Goal: Information Seeking & Learning: Learn about a topic

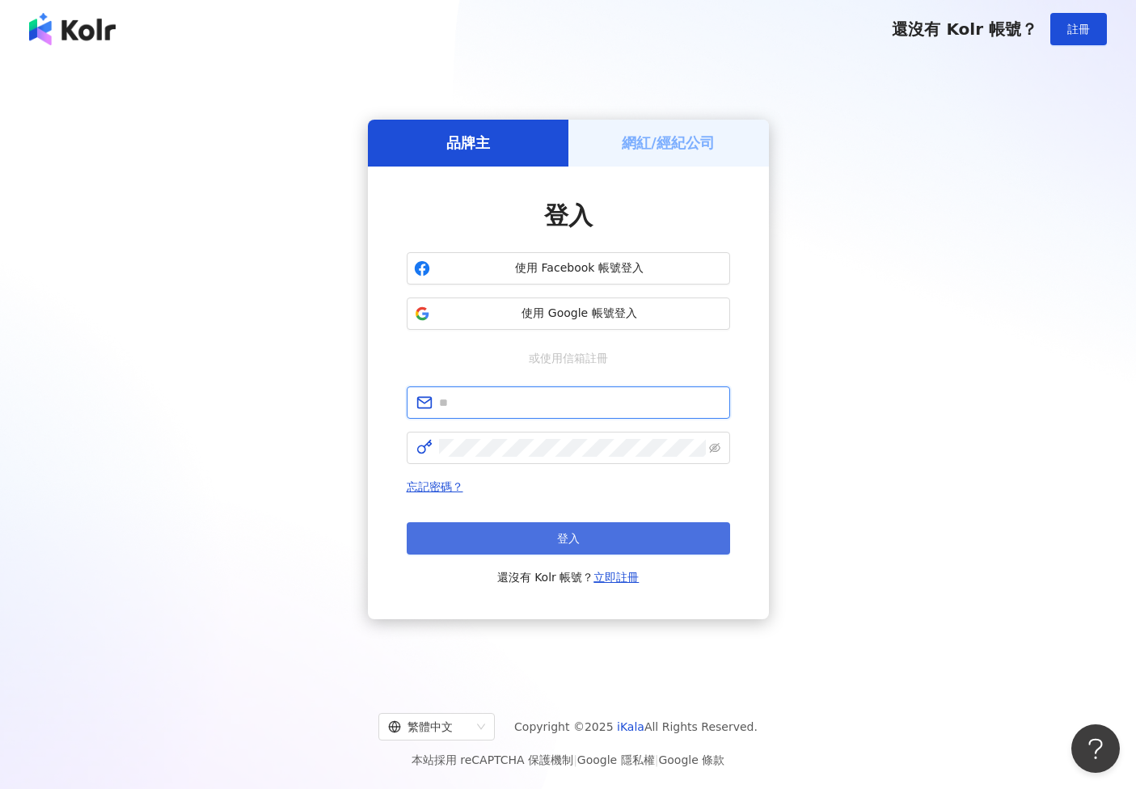
type input "**********"
click at [589, 547] on button "登入" at bounding box center [568, 538] width 323 height 32
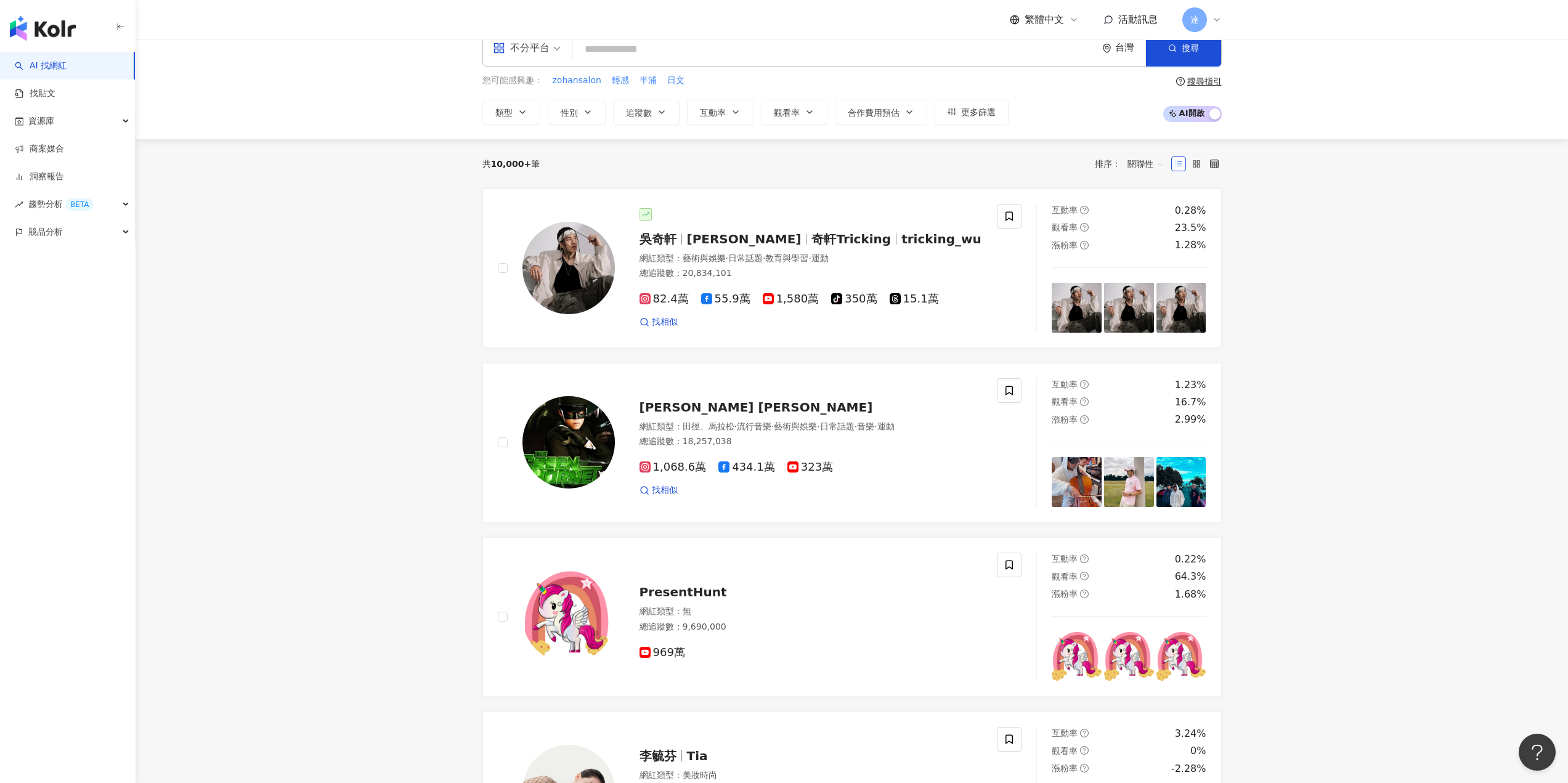
scroll to position [62, 0]
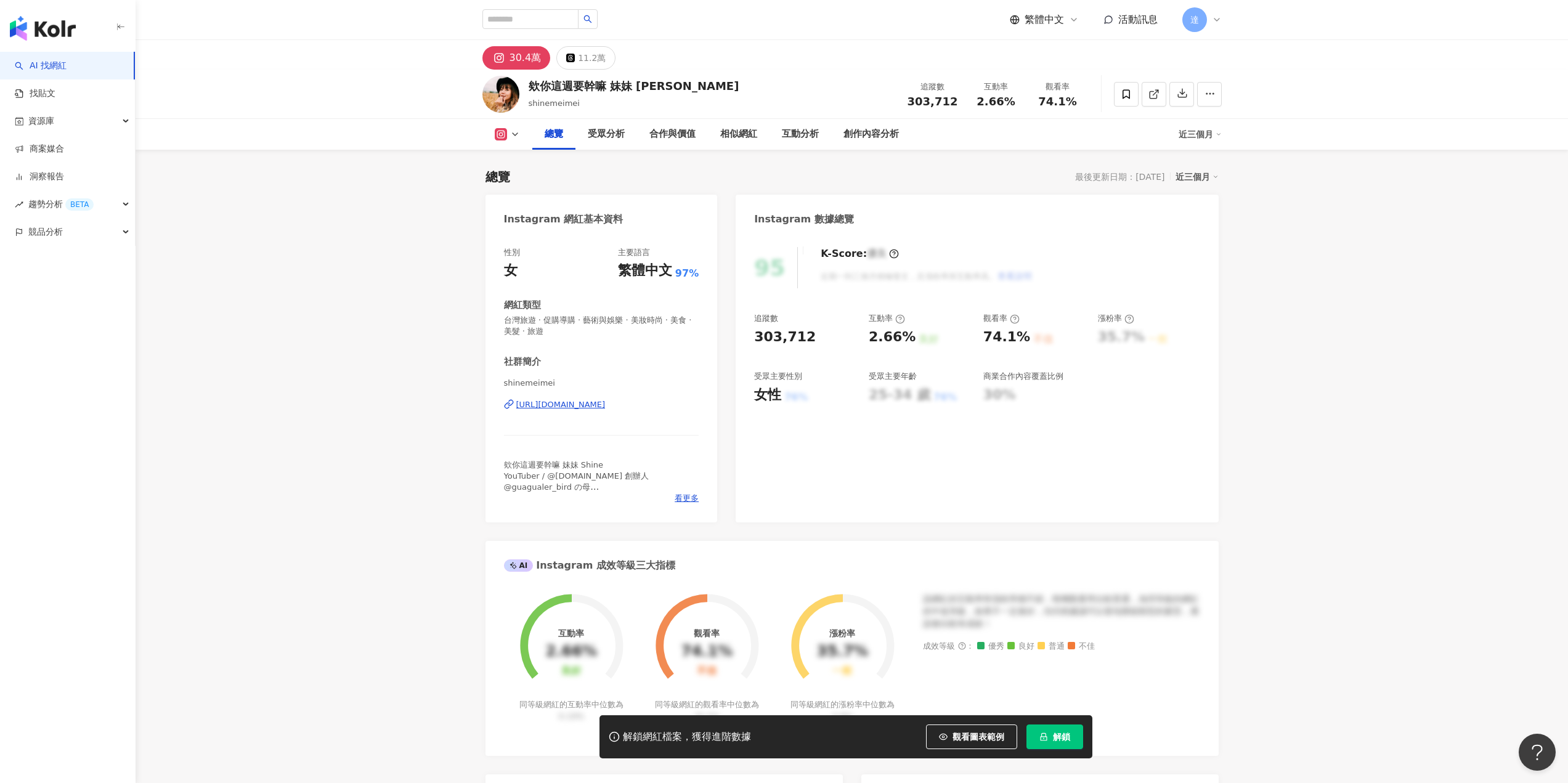
scroll to position [75, 0]
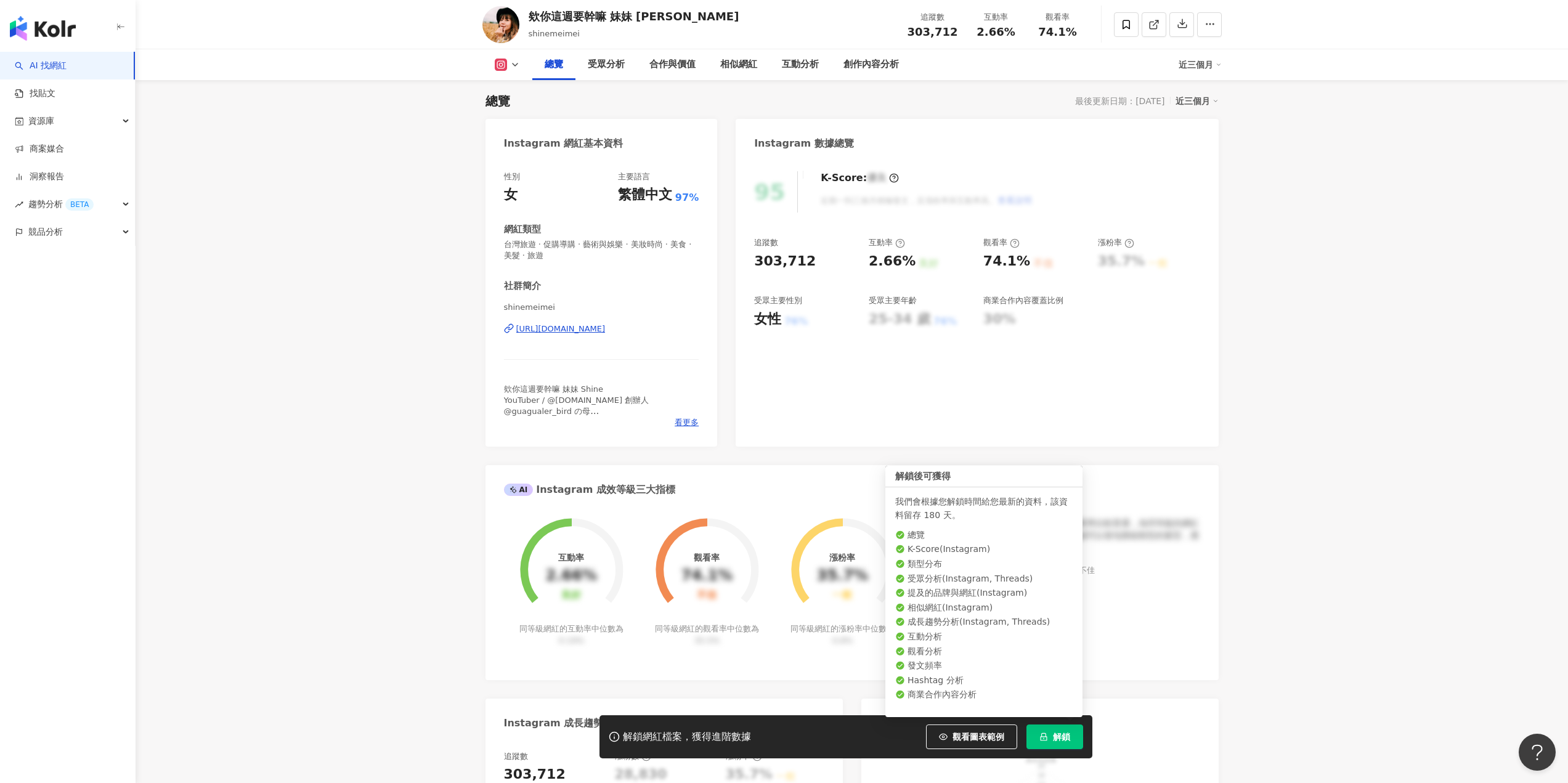
click at [1052, 731] on button "解鎖" at bounding box center [1055, 737] width 56 height 24
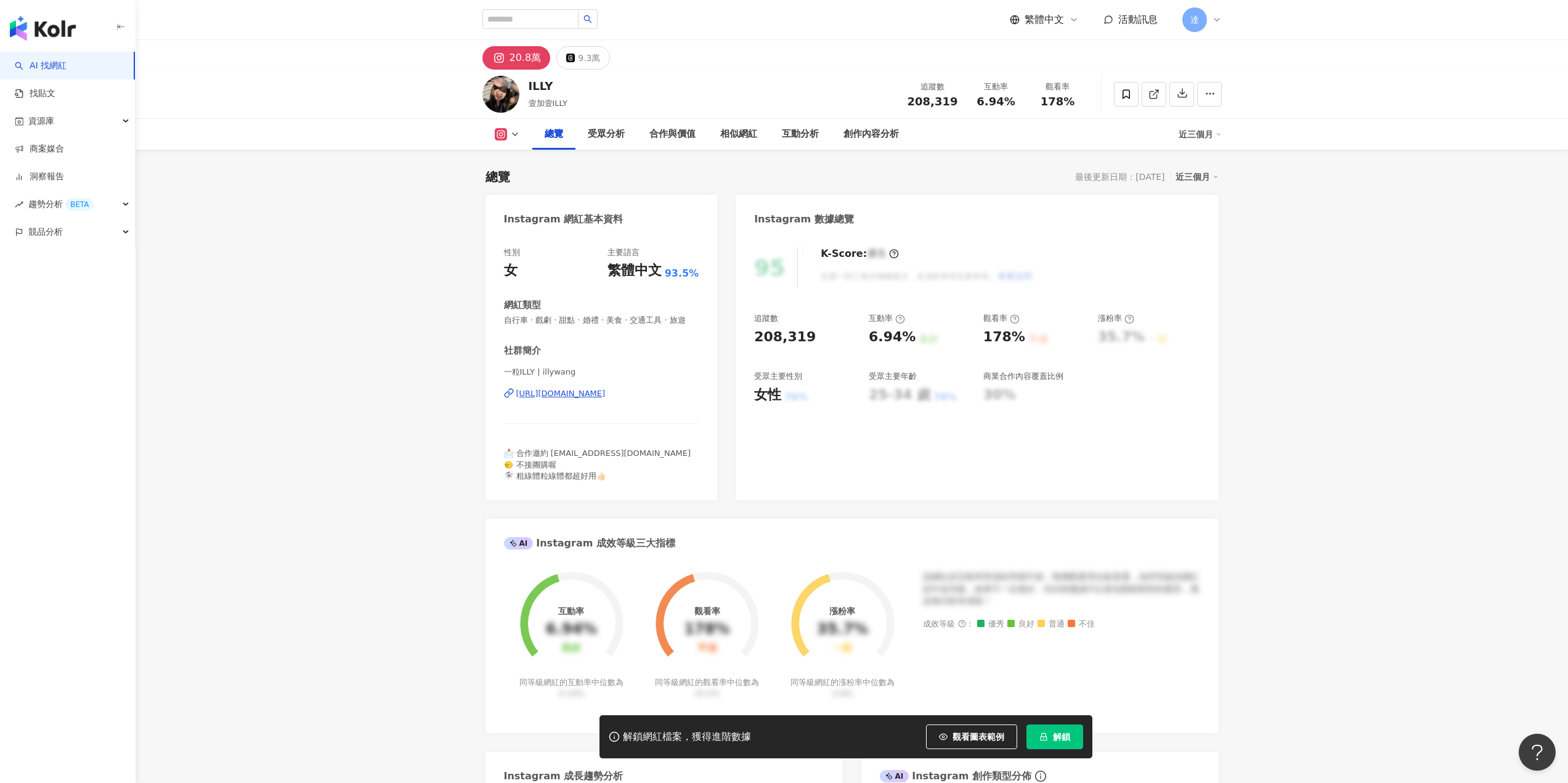
scroll to position [75, 0]
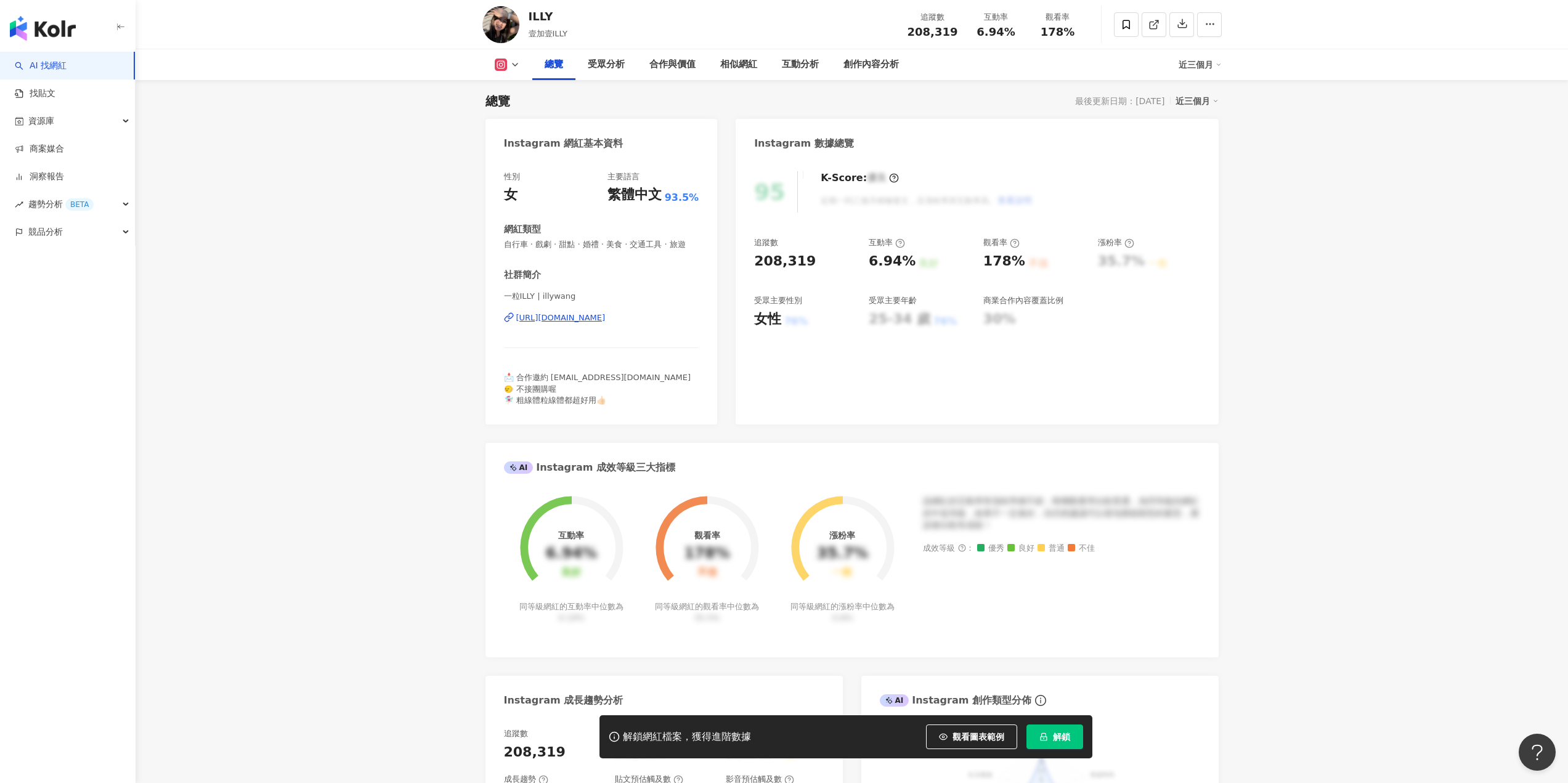
click at [1059, 747] on button "解鎖" at bounding box center [1055, 737] width 56 height 24
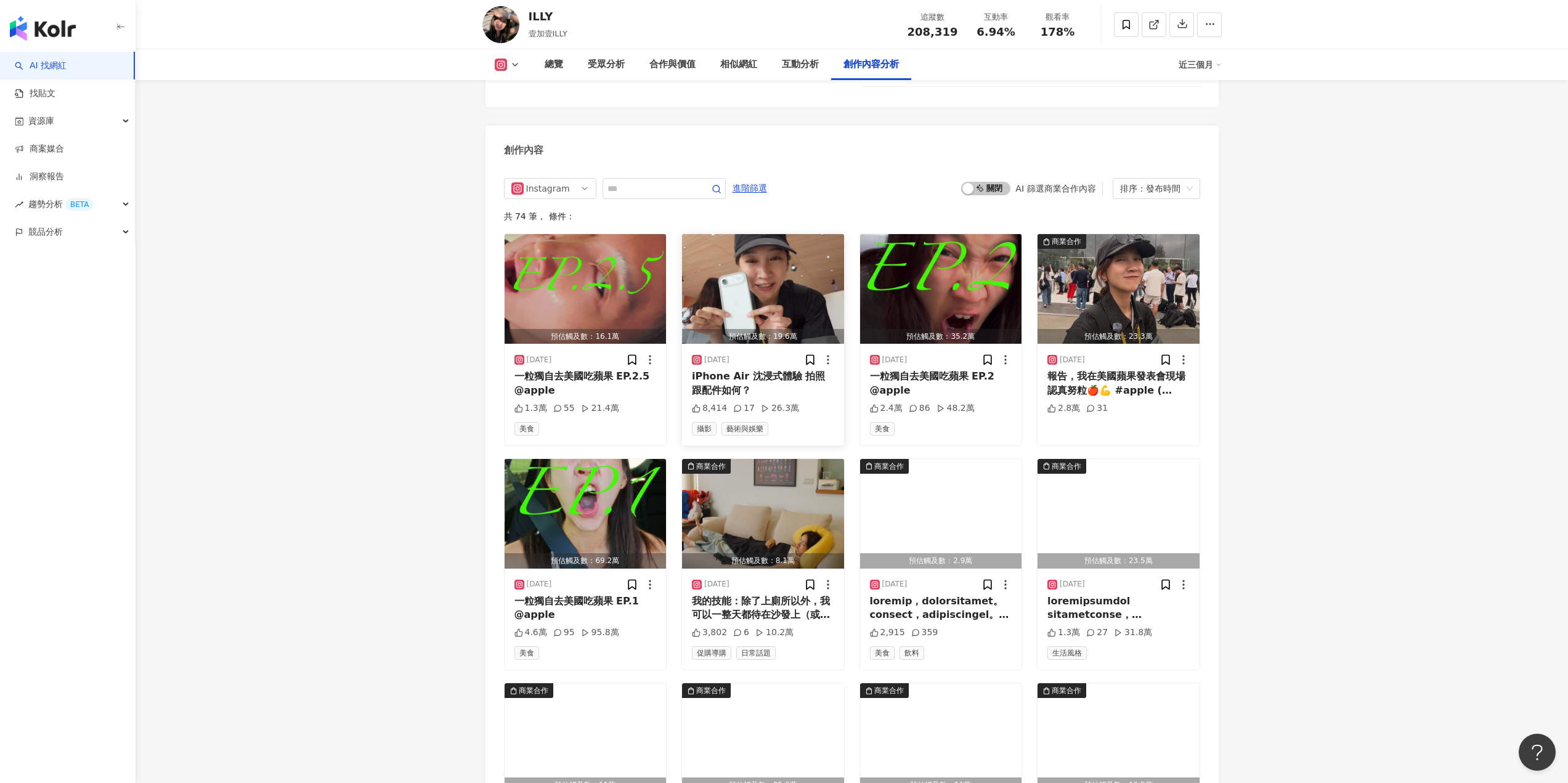
scroll to position [3838, 0]
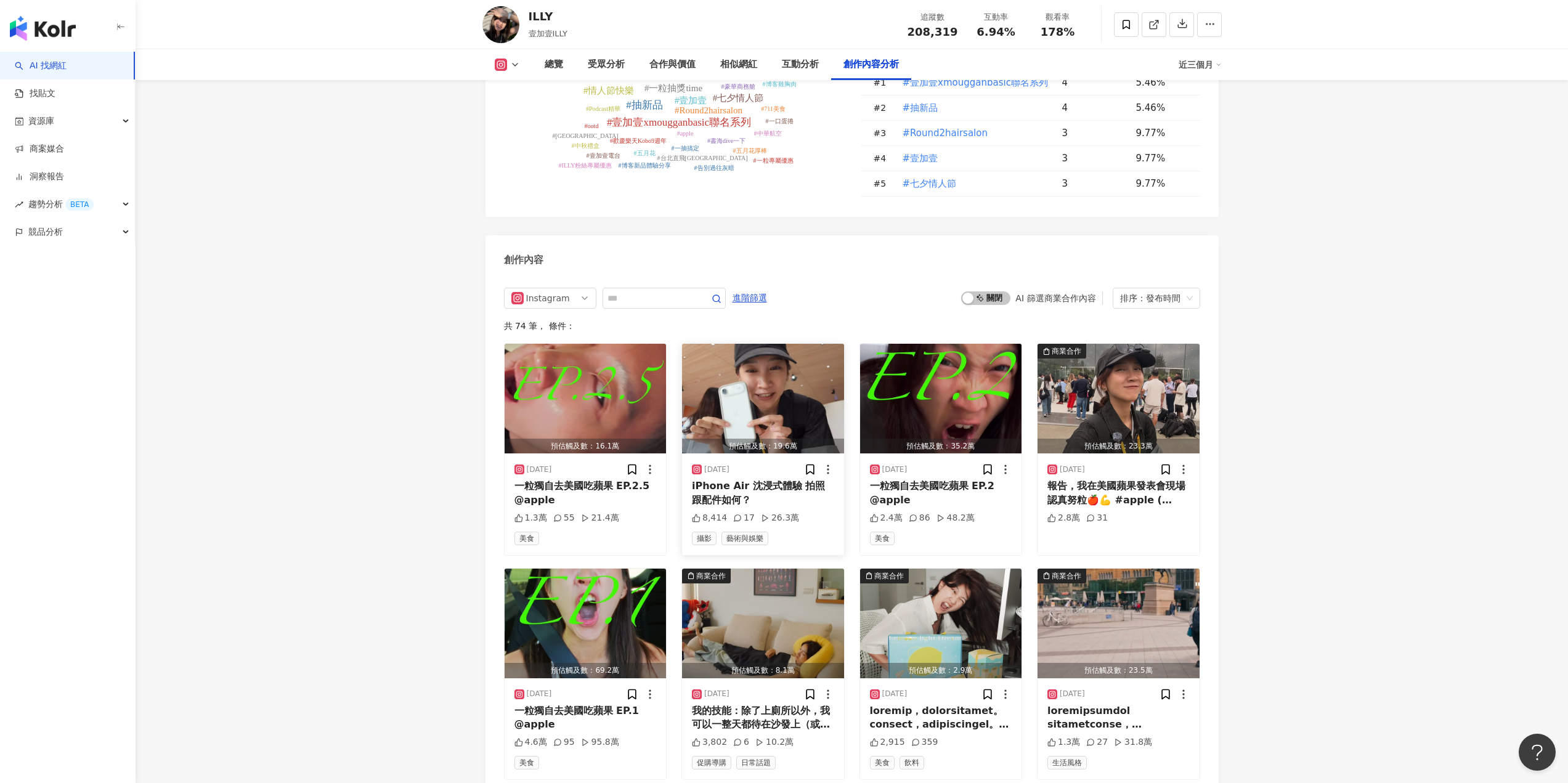
click at [768, 480] on div "iPhone Air 沈浸式體驗 拍照跟配件如何？" at bounding box center [763, 493] width 143 height 27
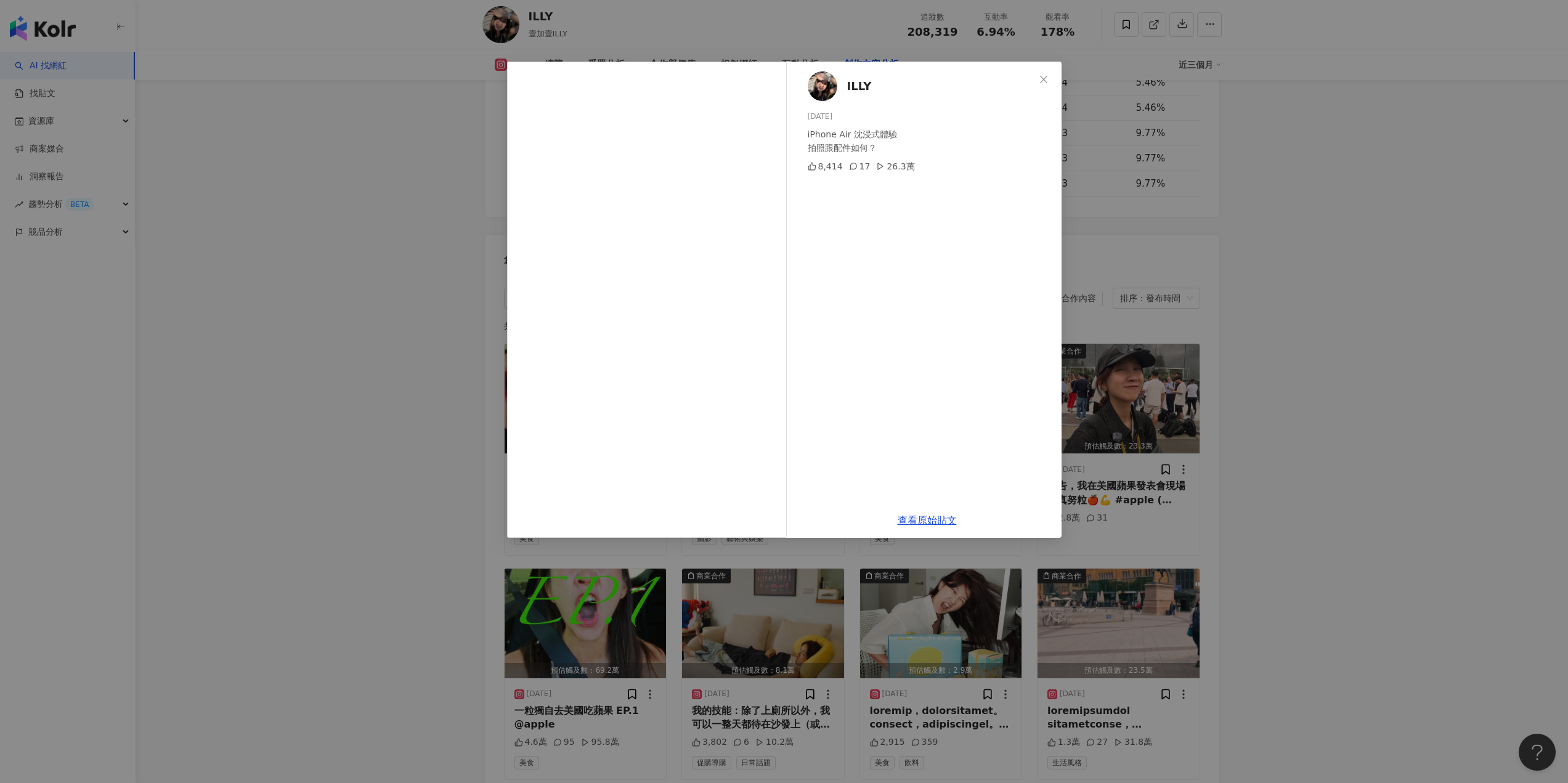
drag, startPoint x: 1041, startPoint y: 80, endPoint x: 1014, endPoint y: 46, distance: 43.4
click at [1044, 80] on icon "close" at bounding box center [1044, 79] width 10 height 10
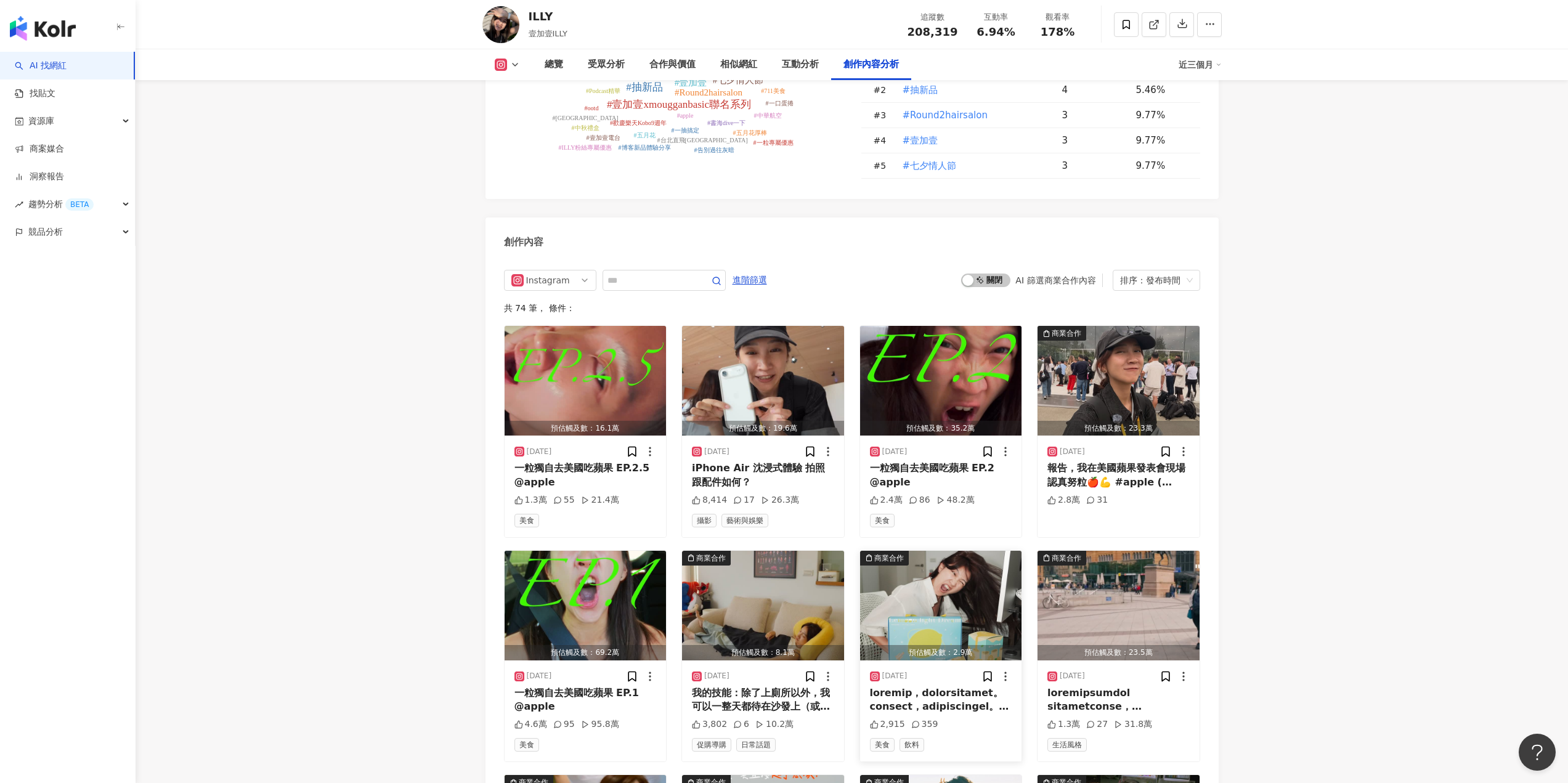
scroll to position [4146, 0]
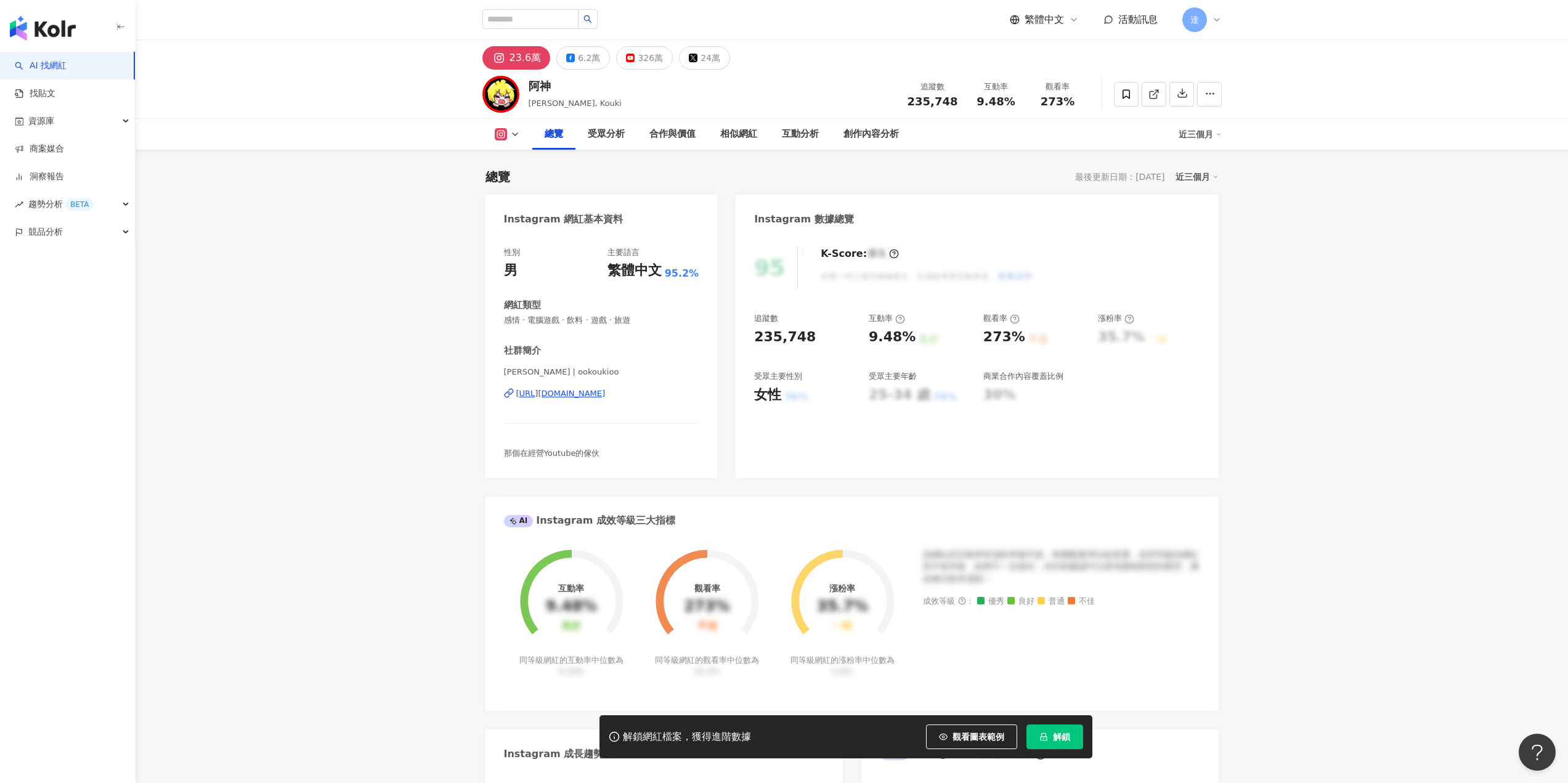
scroll to position [75, 0]
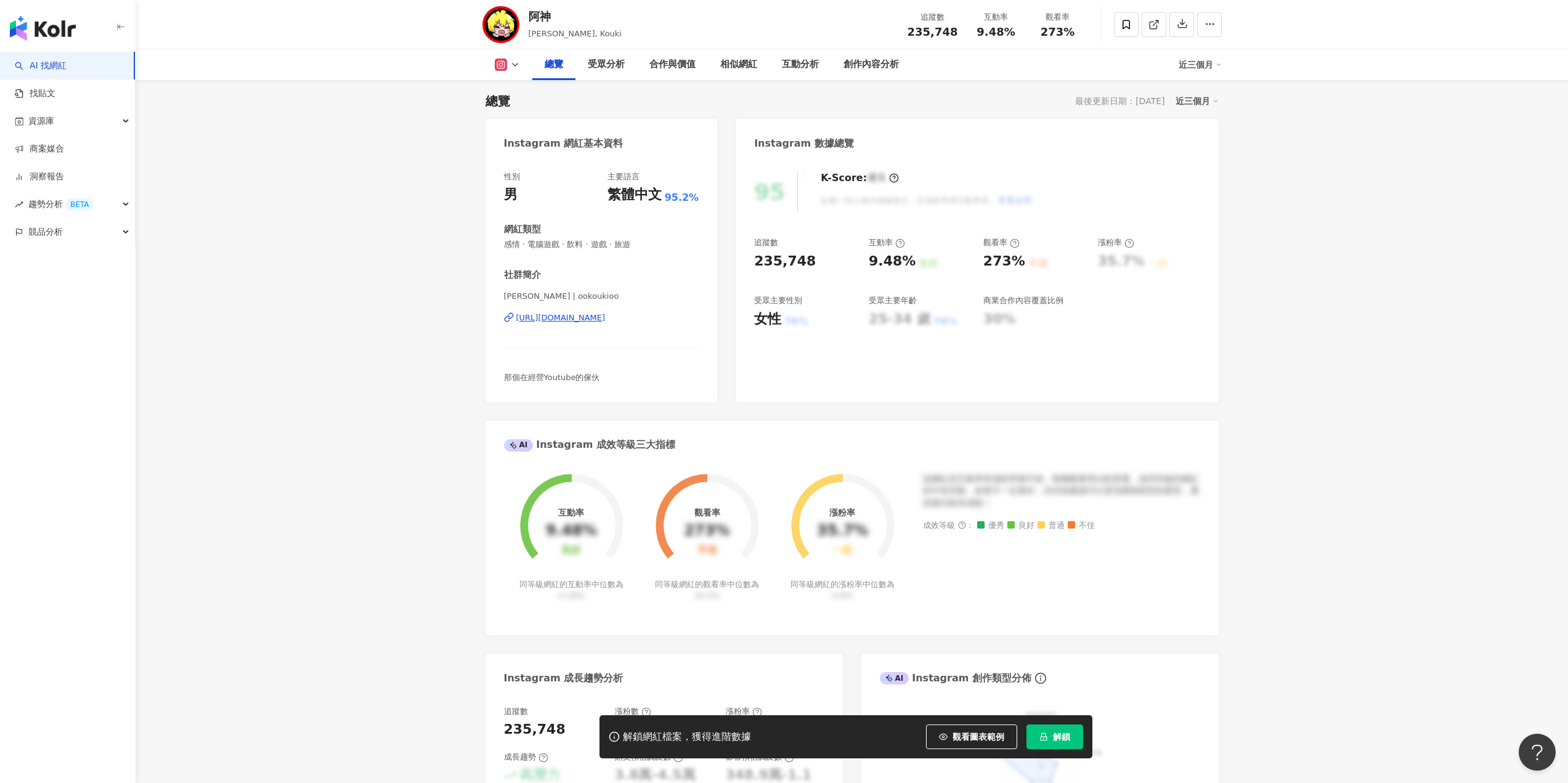
click at [1067, 740] on span "解鎖" at bounding box center [1061, 736] width 18 height 10
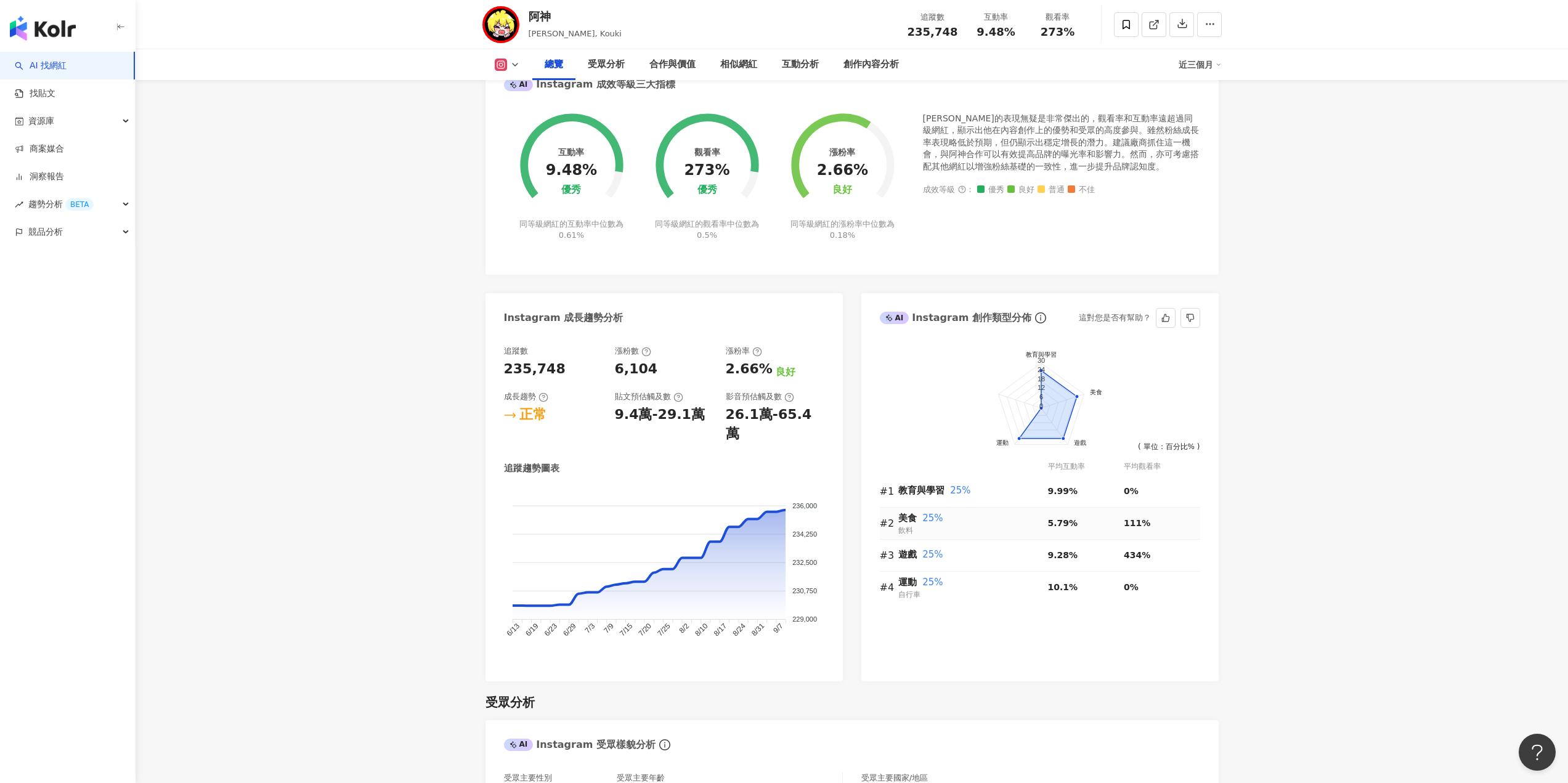
scroll to position [507, 0]
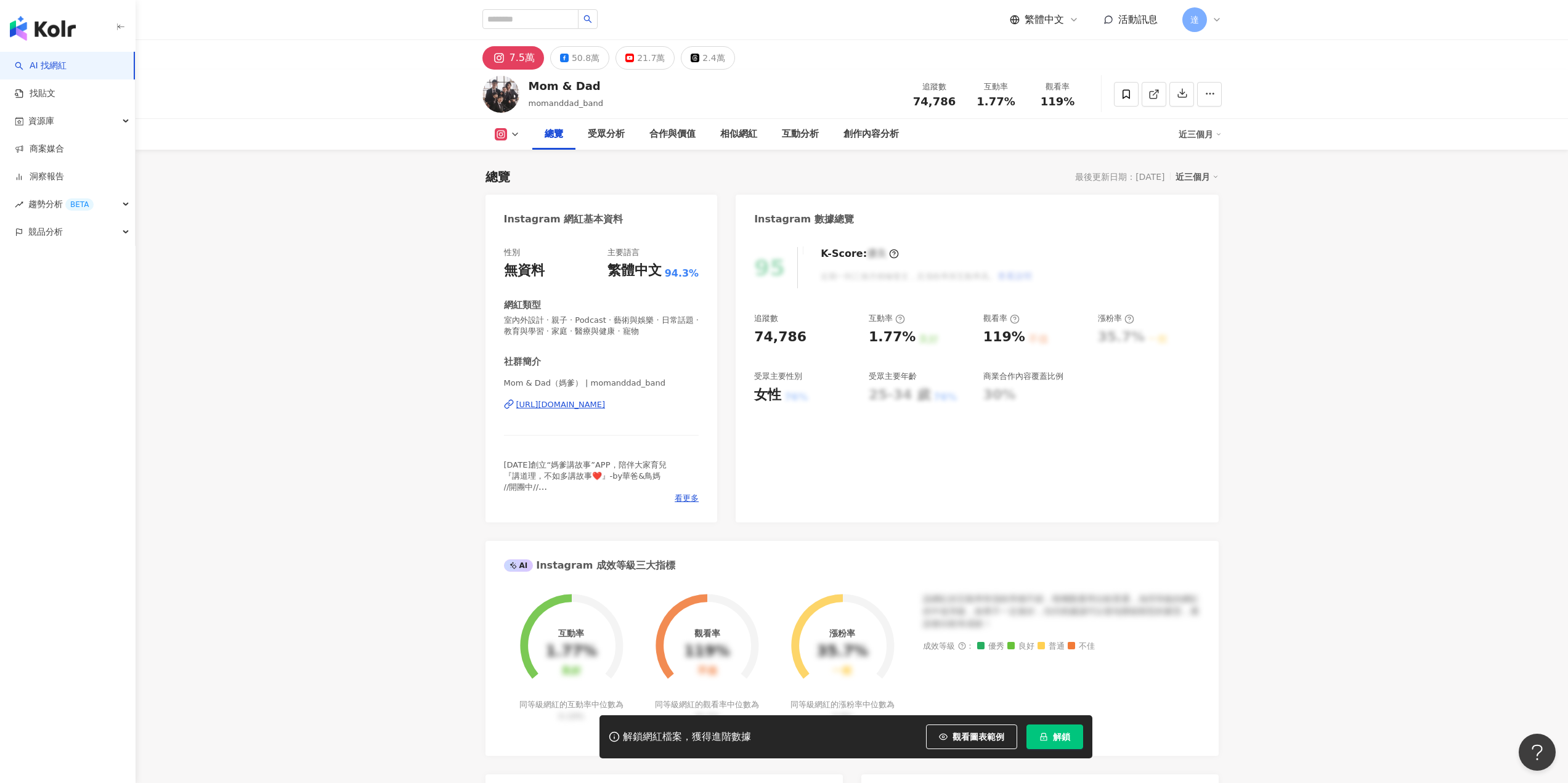
scroll to position [75, 0]
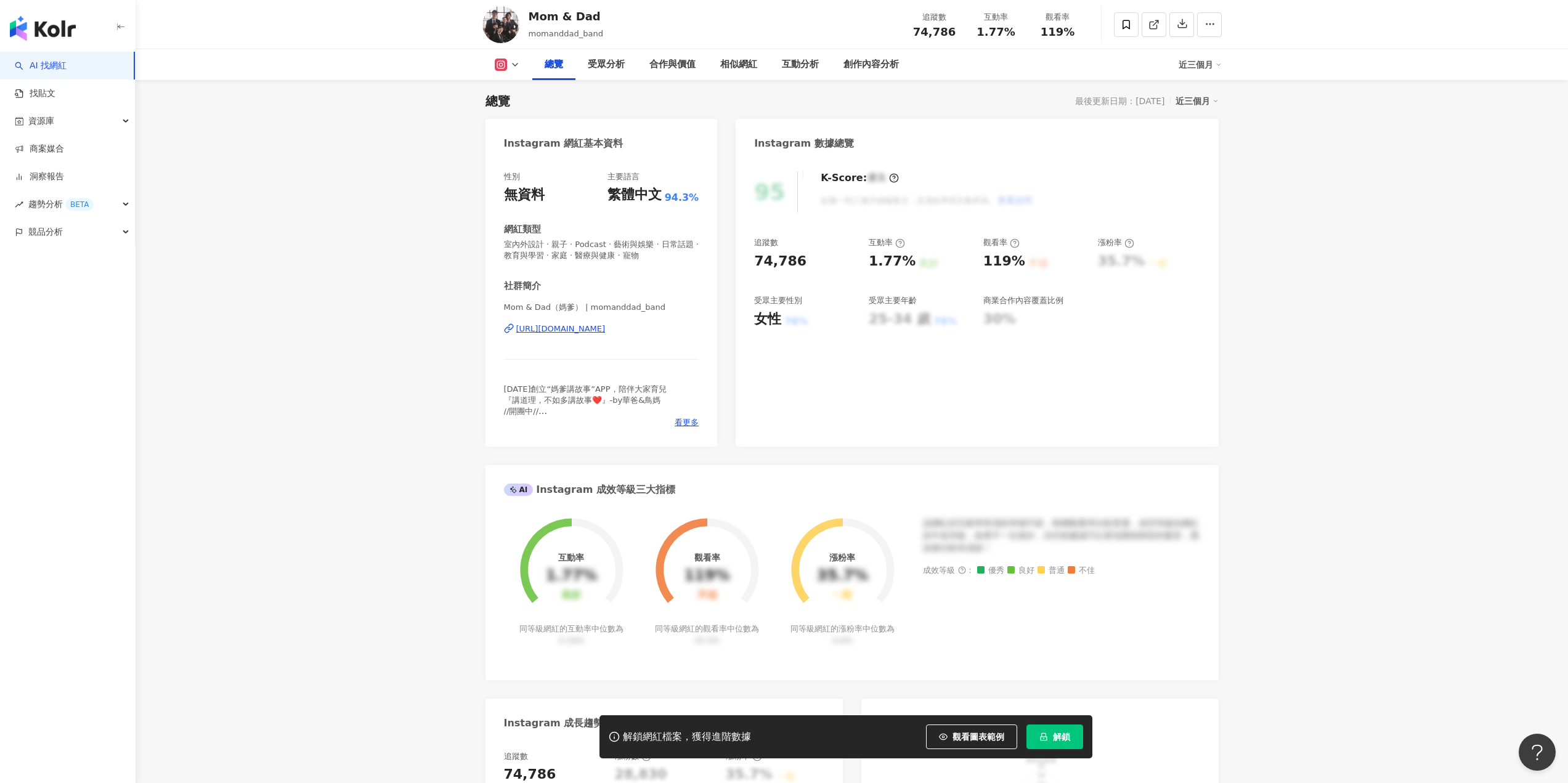
click at [1051, 735] on button "解鎖" at bounding box center [1055, 737] width 56 height 24
